Goal: Task Accomplishment & Management: Complete application form

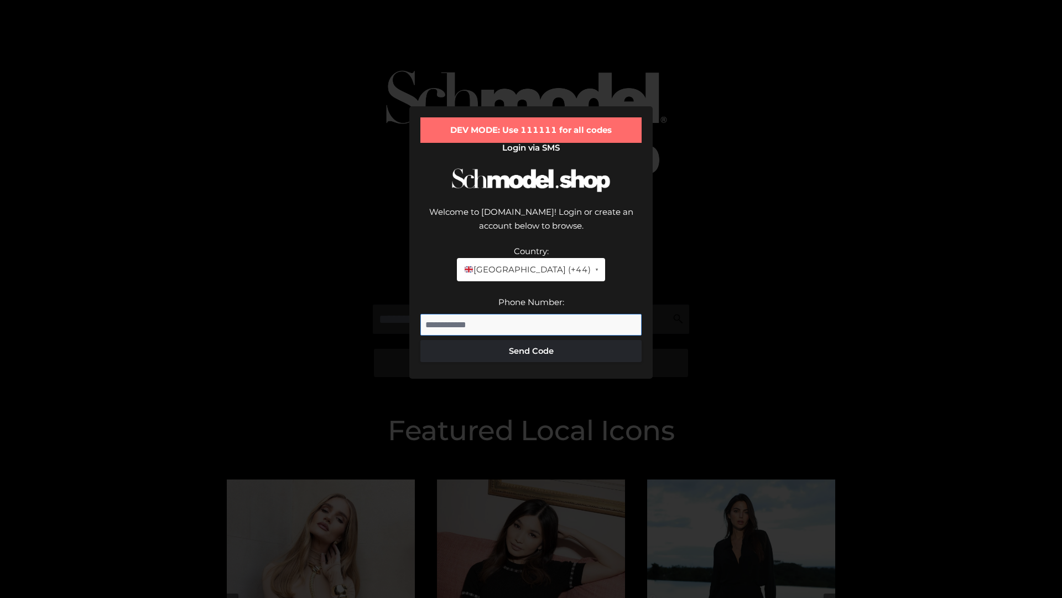
click at [531, 314] on input "Phone Number:" at bounding box center [530, 325] width 221 height 22
type input "**********"
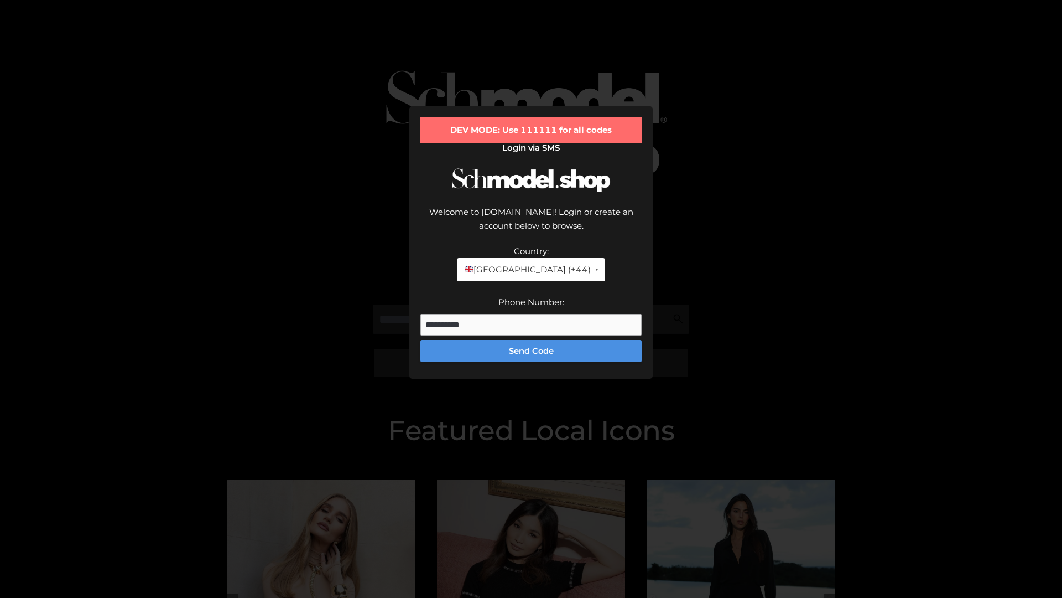
click at [531, 340] on button "Send Code" at bounding box center [530, 351] width 221 height 22
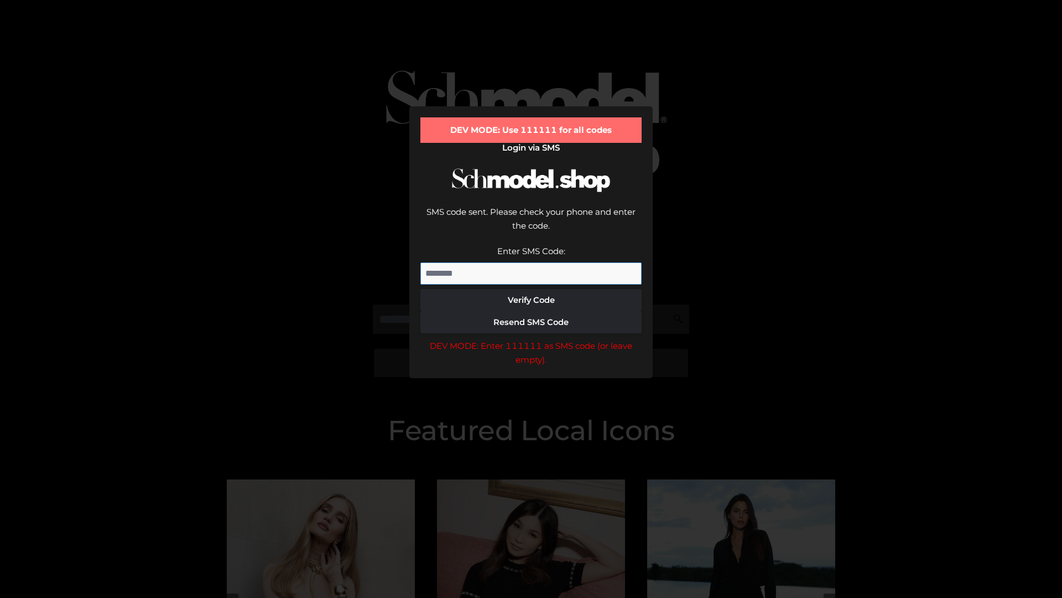
click at [531, 262] on input "Enter SMS Code:" at bounding box center [530, 273] width 221 height 22
type input "******"
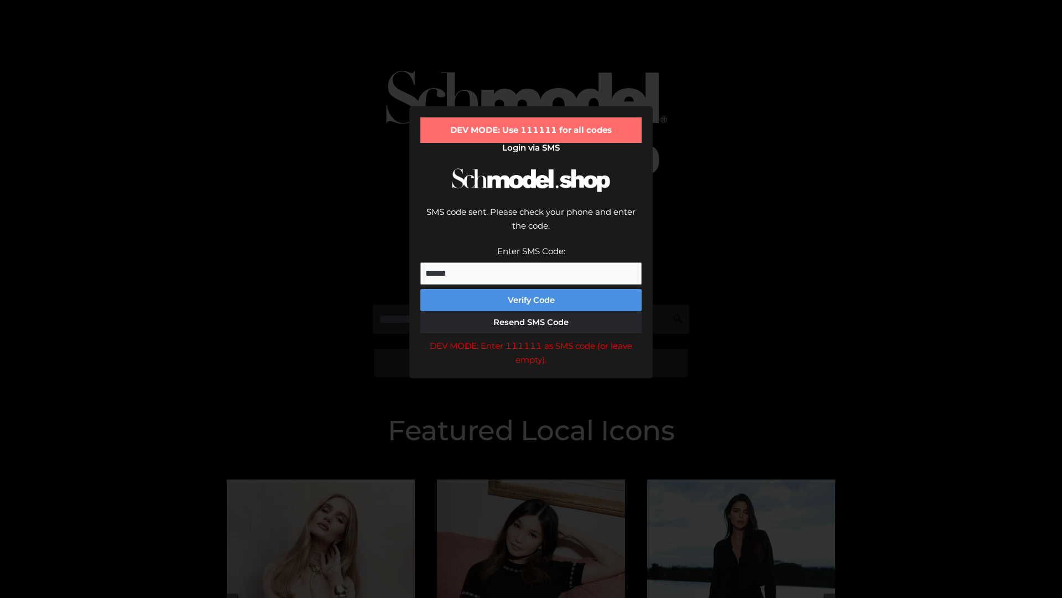
click at [531, 289] on button "Verify Code" at bounding box center [530, 300] width 221 height 22
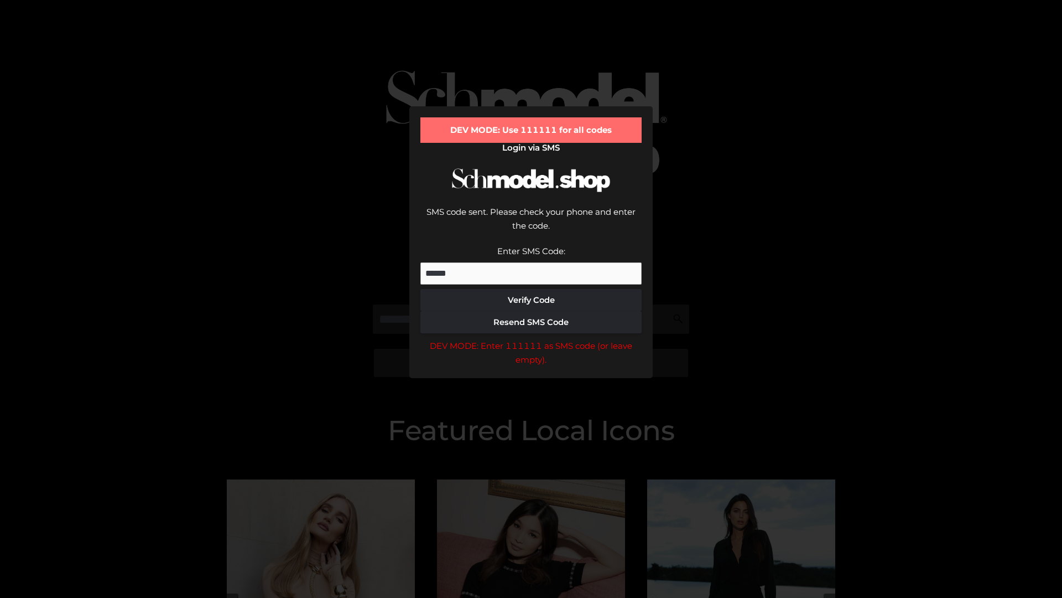
click at [531, 339] on div "DEV MODE: Enter 111111 as SMS code (or leave empty)." at bounding box center [530, 353] width 221 height 28
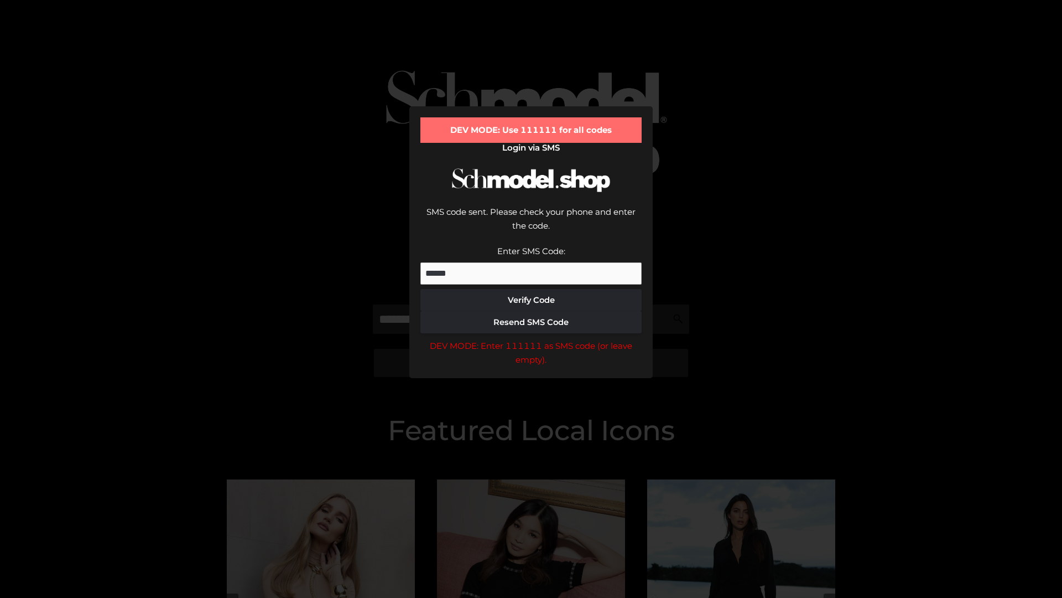
click at [531, 339] on div "DEV MODE: Enter 111111 as SMS code (or leave empty)." at bounding box center [530, 353] width 221 height 28
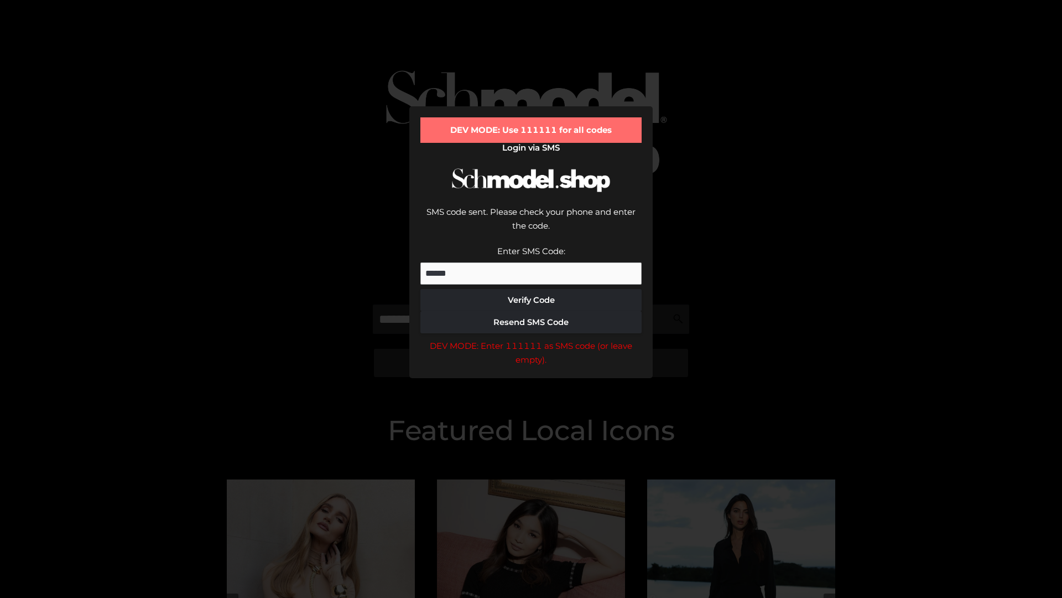
click at [531, 339] on div "DEV MODE: Enter 111111 as SMS code (or leave empty)." at bounding box center [530, 353] width 221 height 28
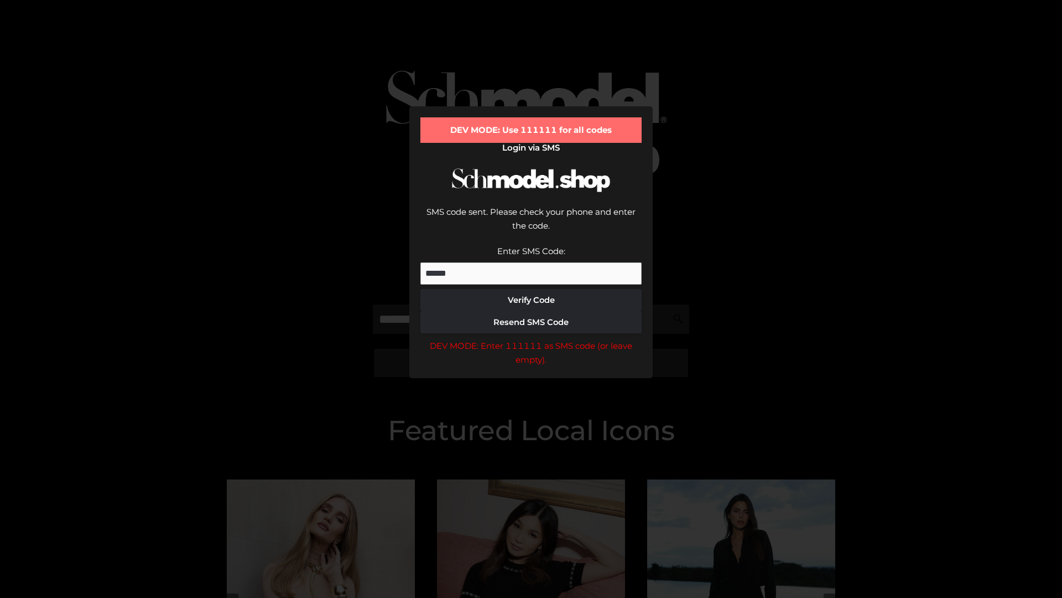
click at [531, 339] on div "DEV MODE: Enter 111111 as SMS code (or leave empty)." at bounding box center [530, 353] width 221 height 28
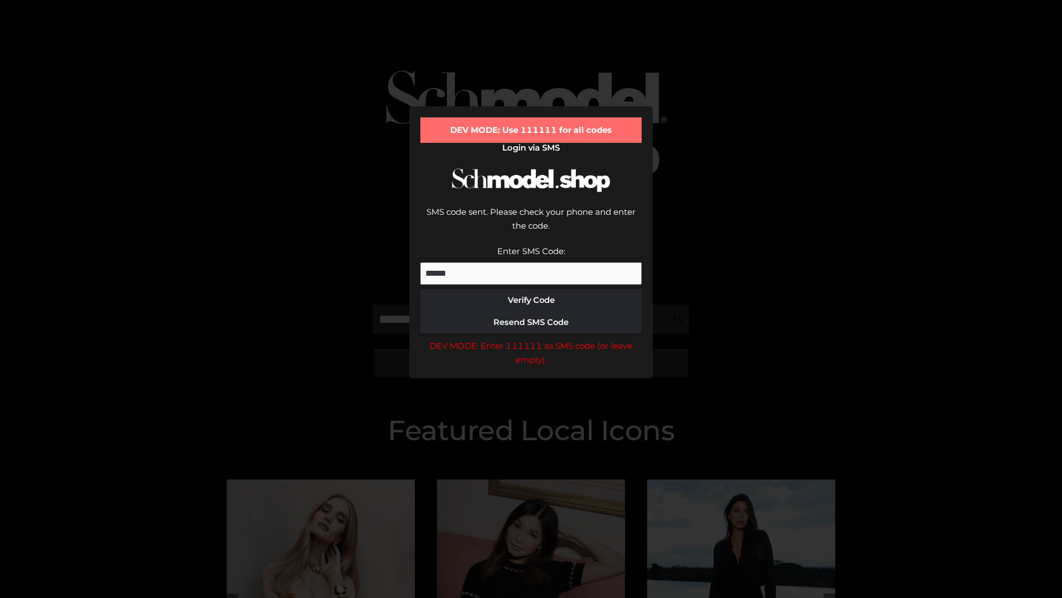
click at [531, 339] on div "DEV MODE: Enter 111111 as SMS code (or leave empty)." at bounding box center [530, 353] width 221 height 28
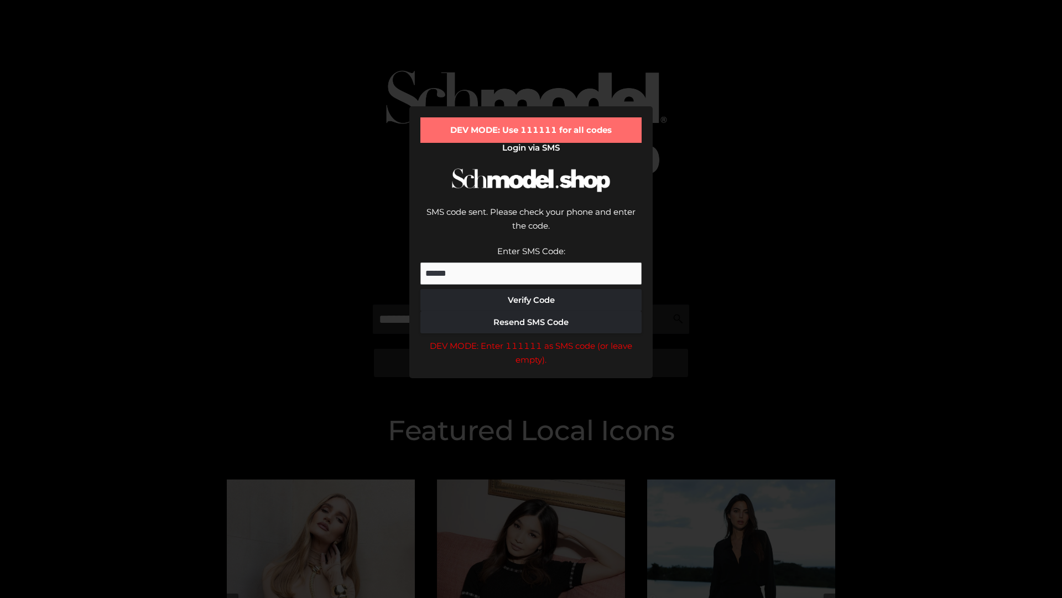
click at [531, 339] on div "DEV MODE: Enter 111111 as SMS code (or leave empty)." at bounding box center [530, 353] width 221 height 28
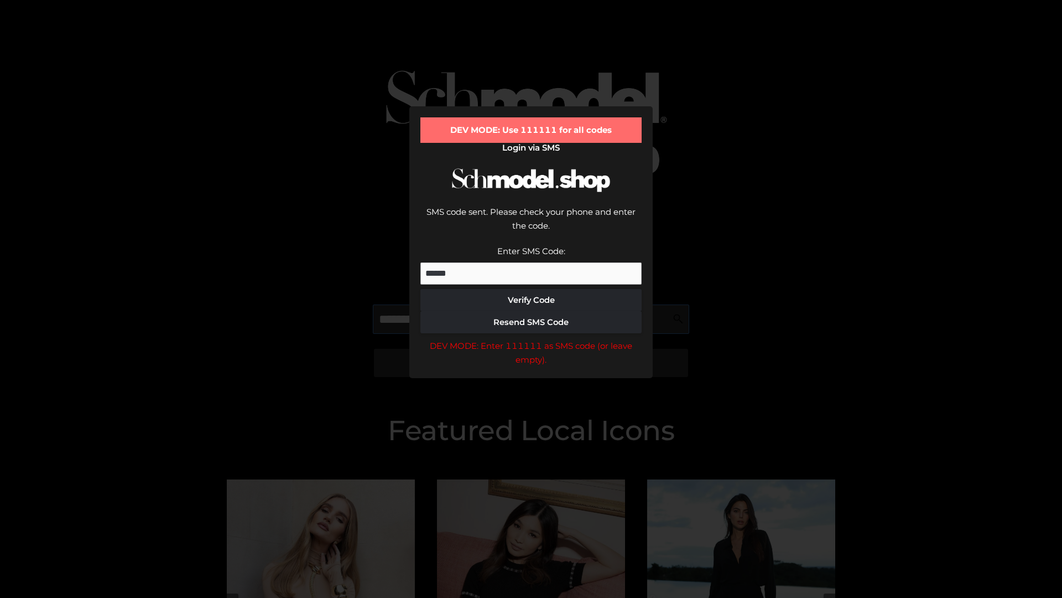
scroll to position [0, 57]
click at [531, 339] on div "DEV MODE: Enter 111111 as SMS code (or leave empty)." at bounding box center [530, 353] width 221 height 28
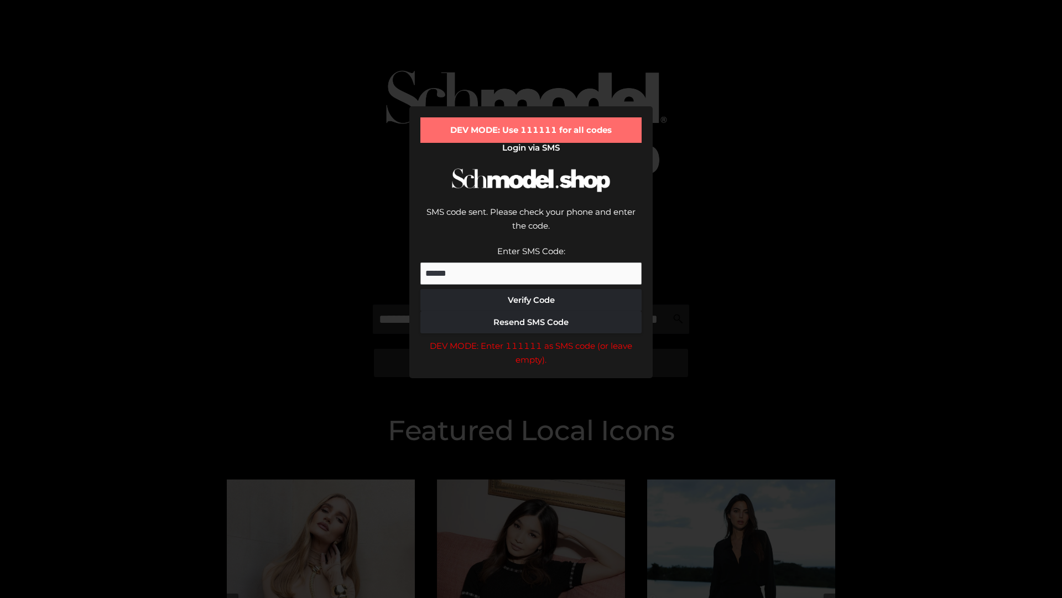
click at [531, 339] on div "DEV MODE: Enter 111111 as SMS code (or leave empty)." at bounding box center [530, 353] width 221 height 28
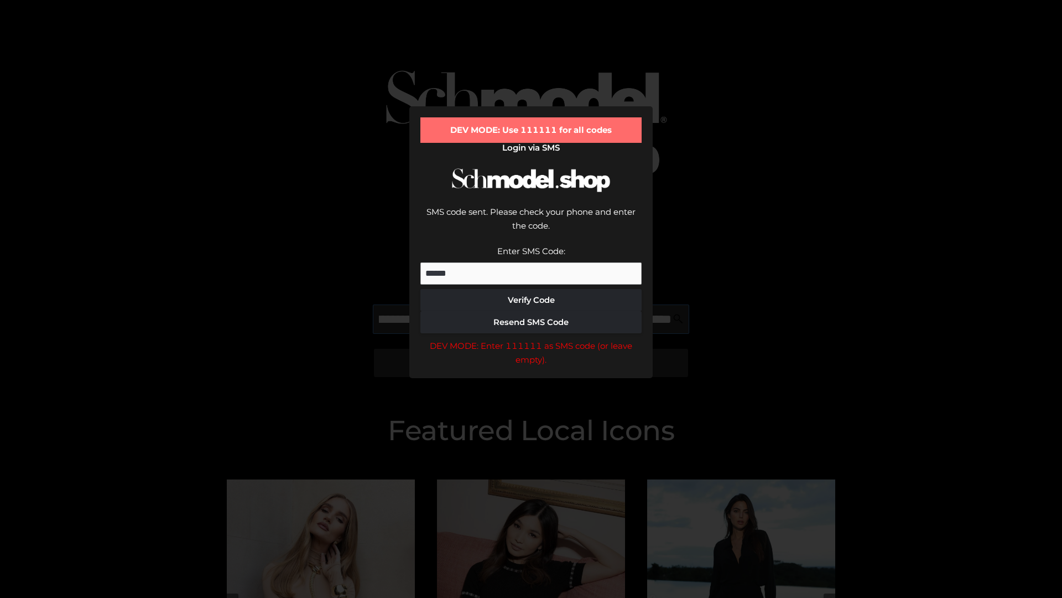
scroll to position [0, 121]
click at [531, 339] on div "DEV MODE: Enter 111111 as SMS code (or leave empty)." at bounding box center [530, 353] width 221 height 28
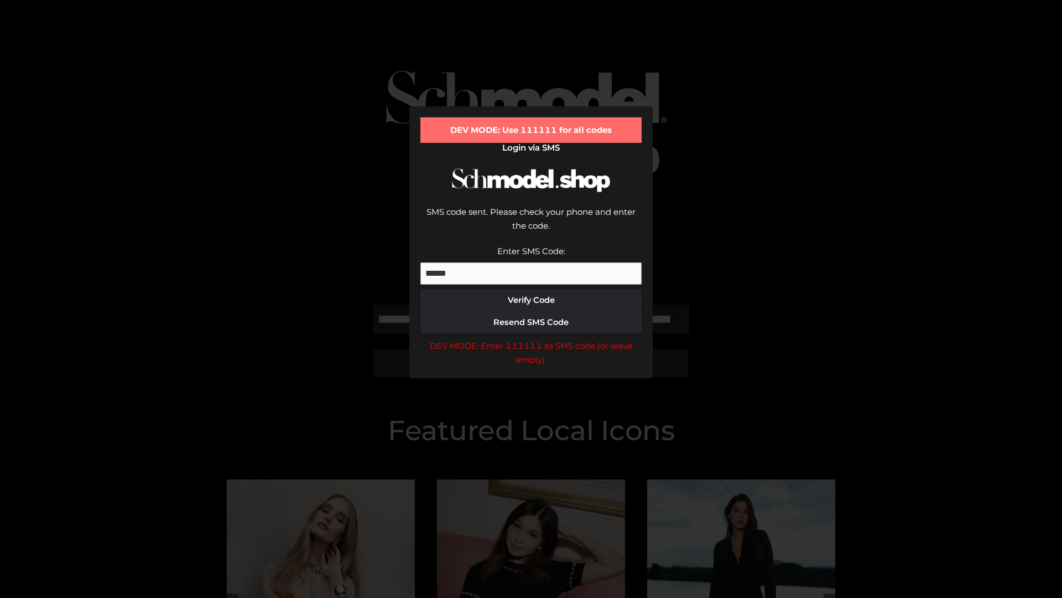
click at [531, 339] on div "DEV MODE: Enter 111111 as SMS code (or leave empty)." at bounding box center [530, 353] width 221 height 28
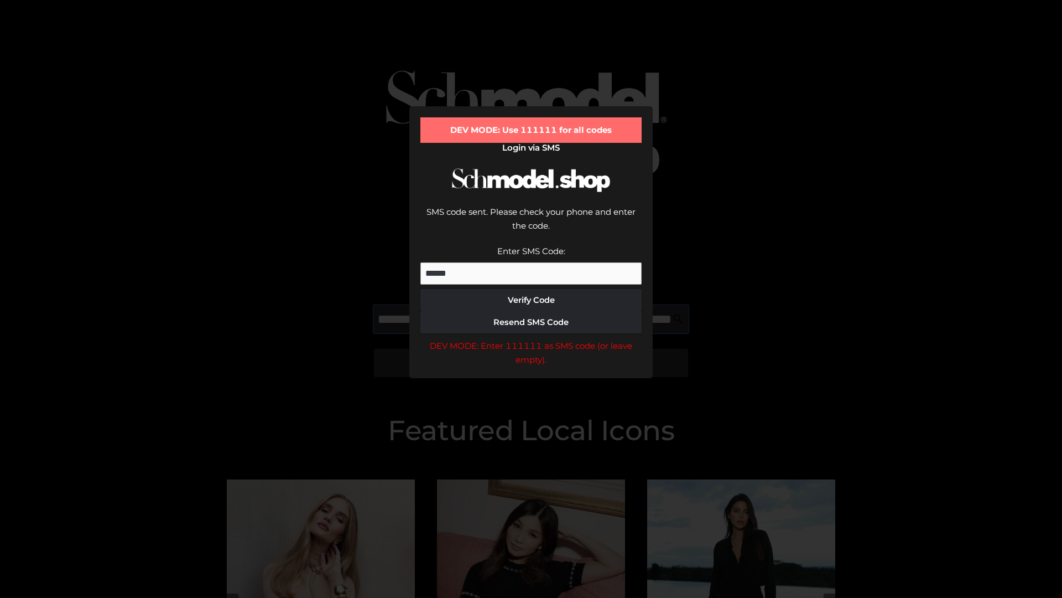
scroll to position [0, 188]
click at [531, 339] on div "DEV MODE: Enter 111111 as SMS code (or leave empty)." at bounding box center [530, 353] width 221 height 28
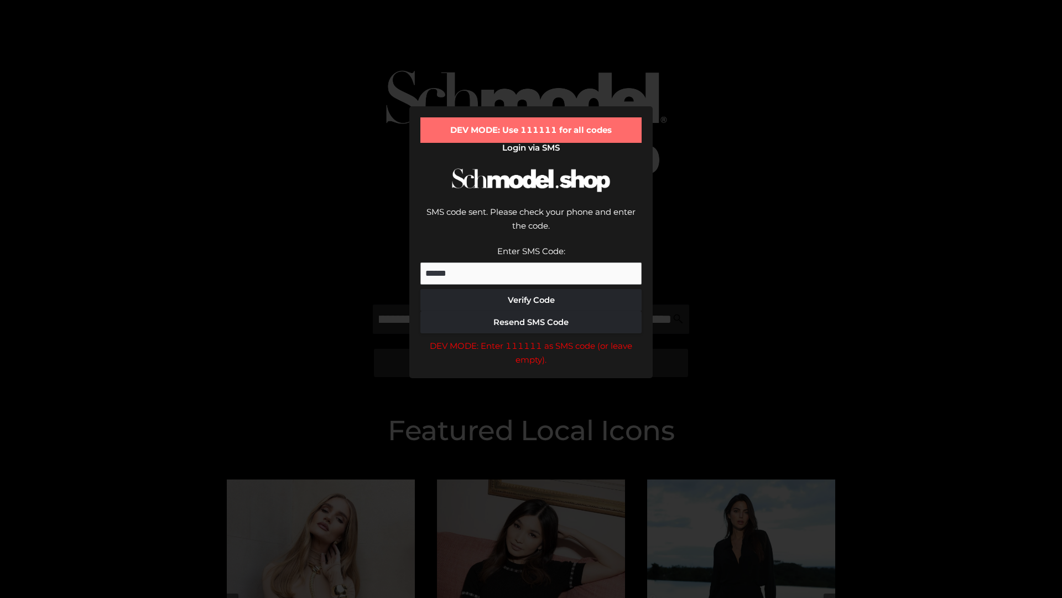
click at [531, 339] on div "DEV MODE: Enter 111111 as SMS code (or leave empty)." at bounding box center [530, 353] width 221 height 28
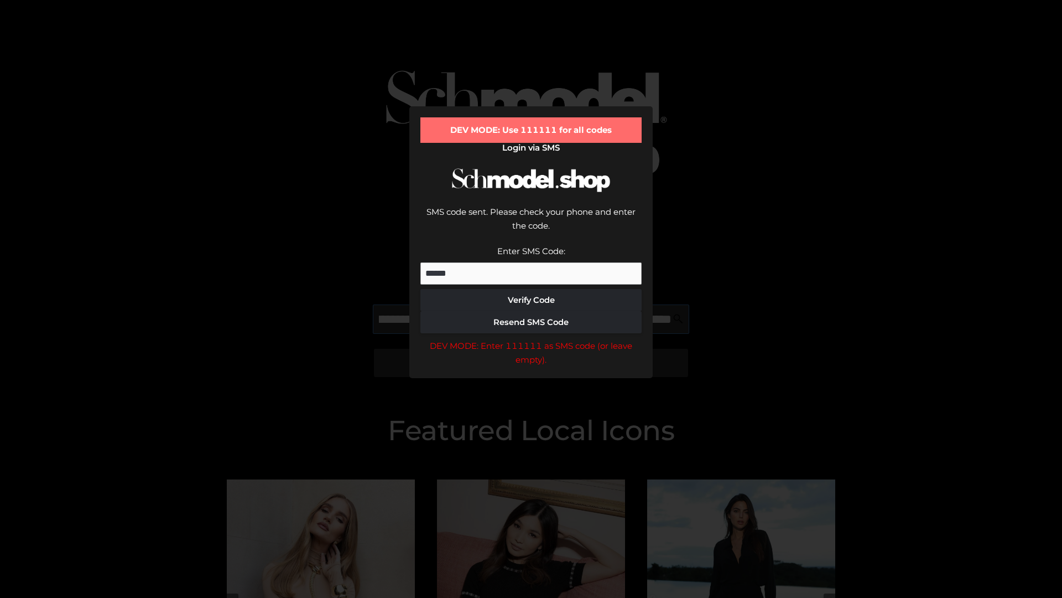
scroll to position [0, 257]
click at [531, 339] on div "DEV MODE: Enter 111111 as SMS code (or leave empty)." at bounding box center [530, 353] width 221 height 28
type input "**********"
